Goal: Check status: Check status

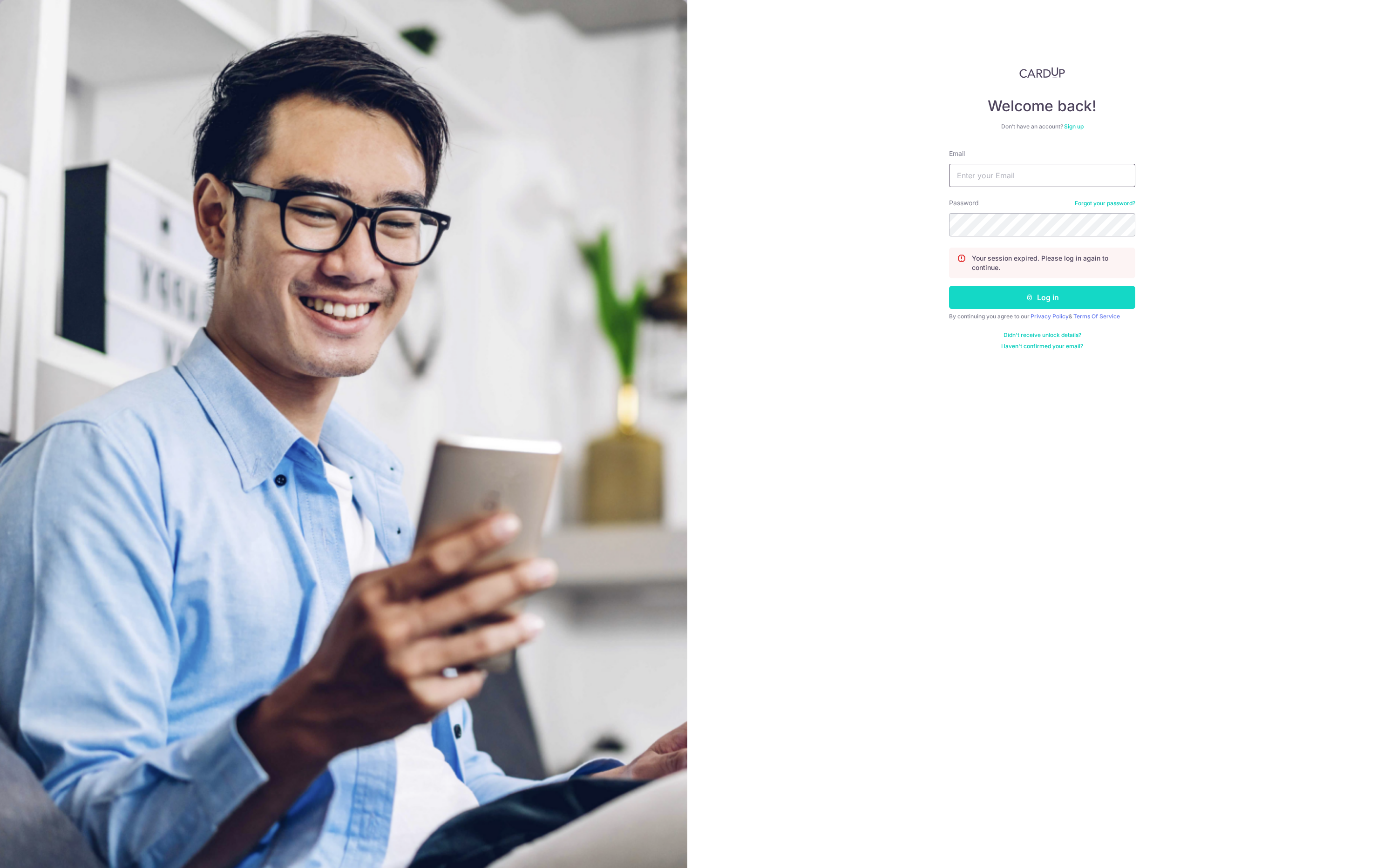
type input "[EMAIL_ADDRESS][DOMAIN_NAME]"
click at [1003, 296] on button "Log in" at bounding box center [1042, 297] width 186 height 23
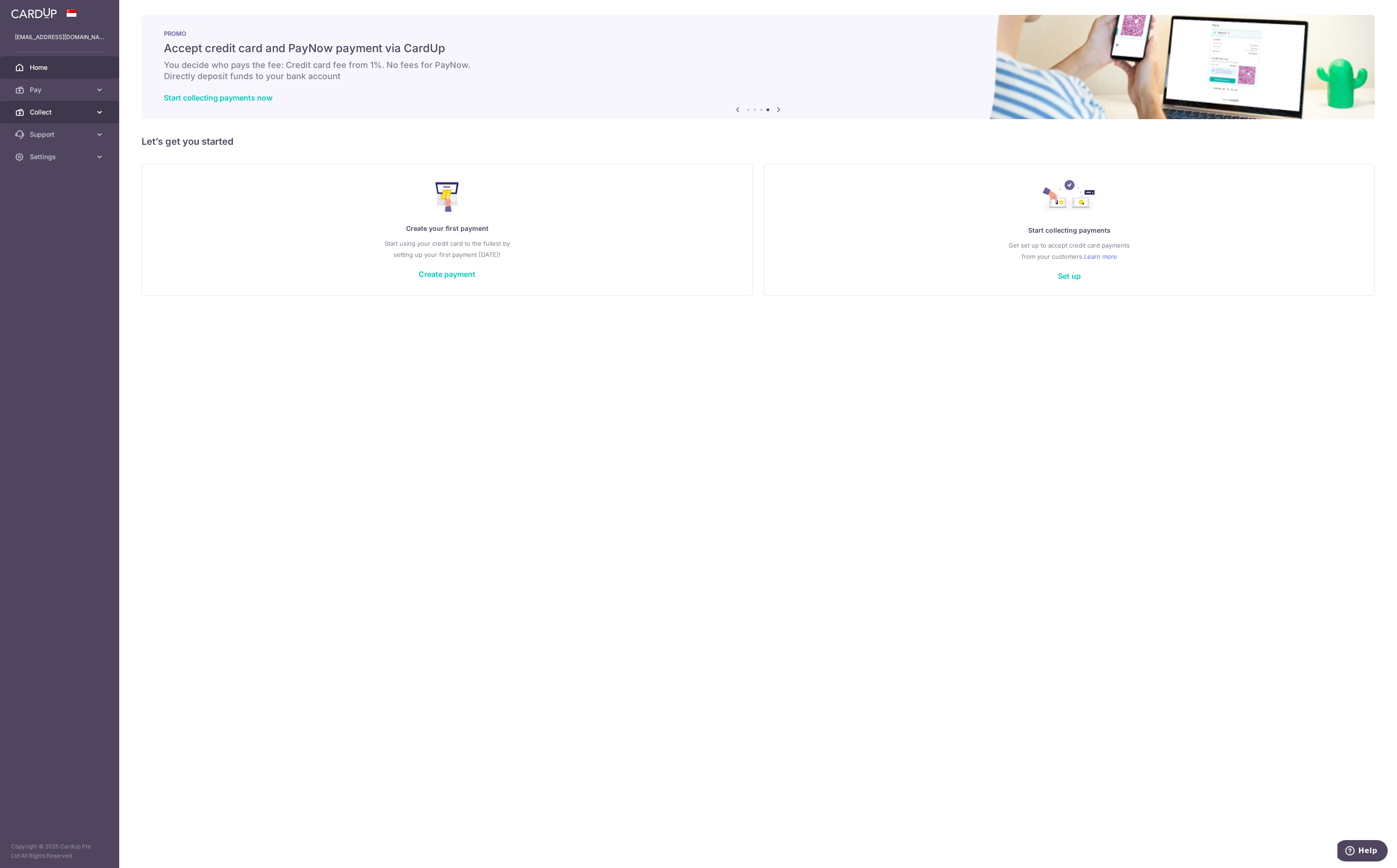
click at [48, 115] on span "Collect" at bounding box center [60, 112] width 61 height 9
click at [31, 133] on span "Dashboard" at bounding box center [60, 134] width 61 height 9
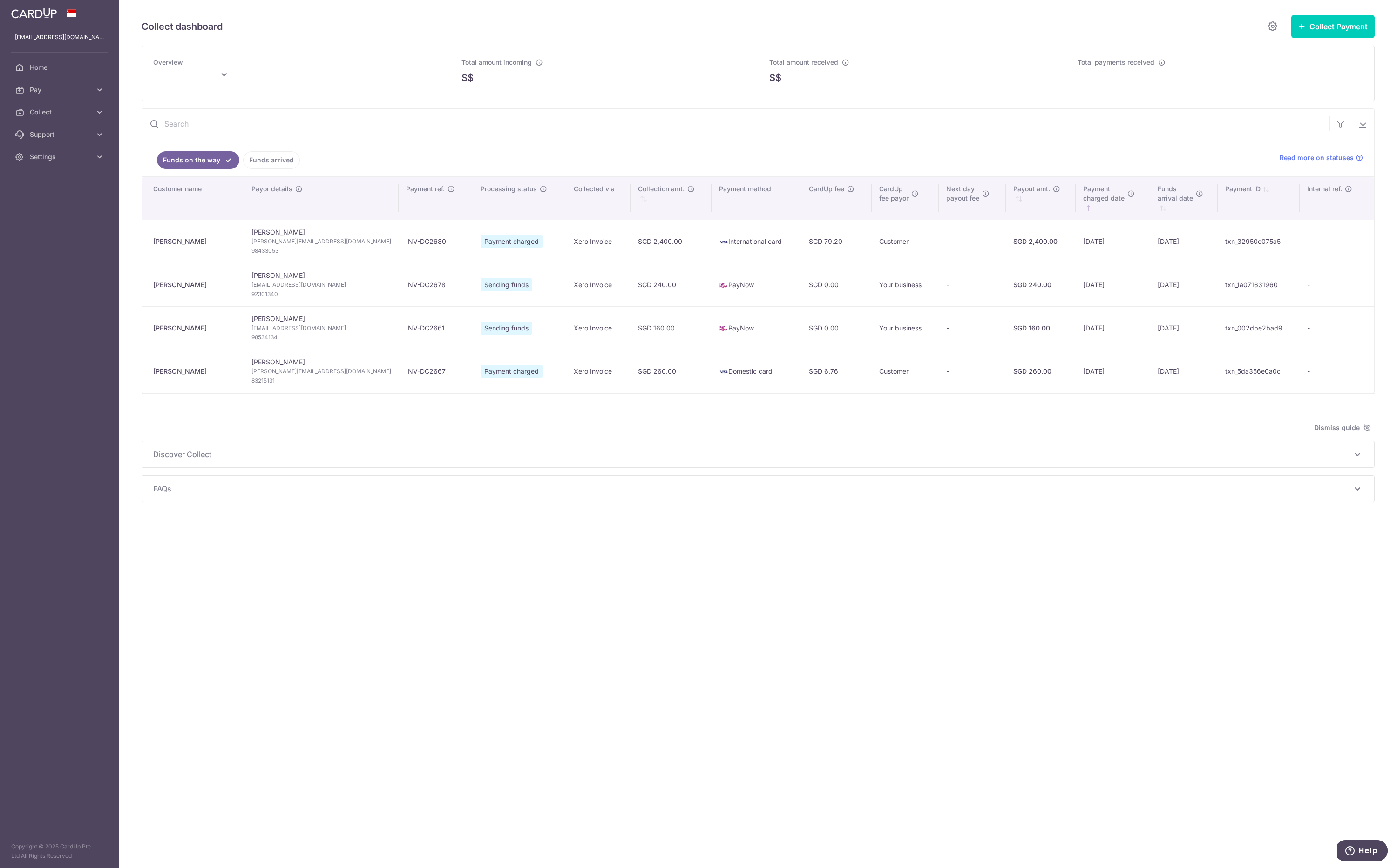
type input "[DATE]"
click at [921, 571] on div "Collect dashboard Collect Payment Create request to collect payments Custom Pay…" at bounding box center [758, 434] width 1278 height 868
click at [919, 588] on div "Collect dashboard Collect Payment Create request to collect payments Custom Pay…" at bounding box center [758, 434] width 1278 height 868
click at [928, 588] on div "Collect dashboard Collect Payment Create request to collect payments Custom Pay…" at bounding box center [758, 434] width 1278 height 868
click at [930, 591] on div "Collect dashboard Collect Payment Create request to collect payments Custom Pay…" at bounding box center [758, 434] width 1278 height 868
